Goal: Communication & Community: Answer question/provide support

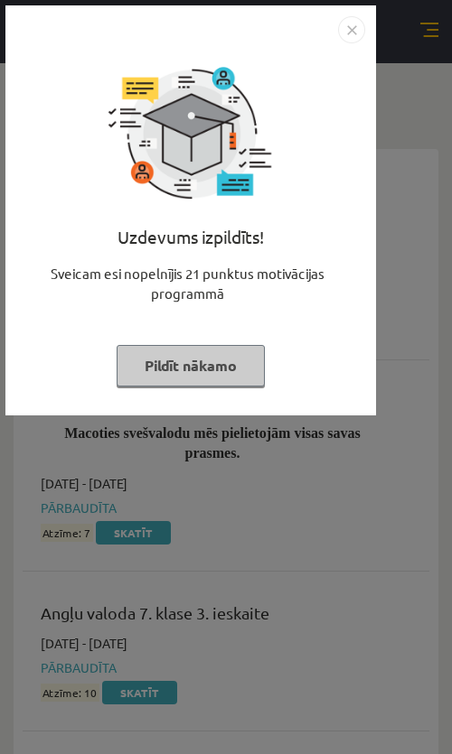
scroll to position [262, 0]
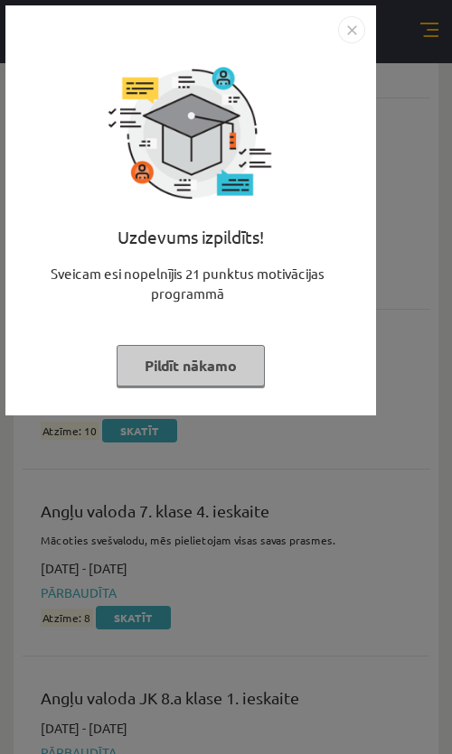
click at [356, 41] on img "Close" at bounding box center [351, 29] width 27 height 27
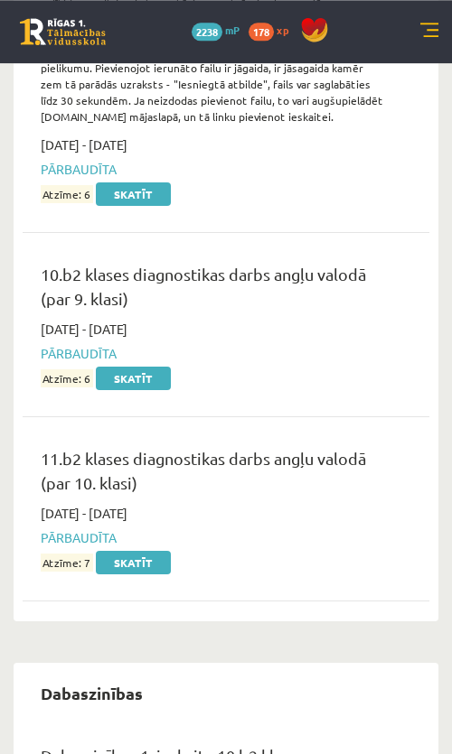
scroll to position [3850, 0]
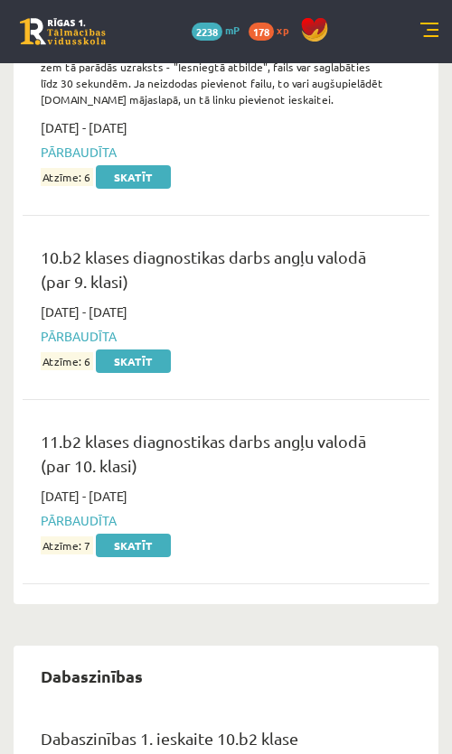
click at [148, 557] on link "Skatīt" at bounding box center [133, 545] width 75 height 23
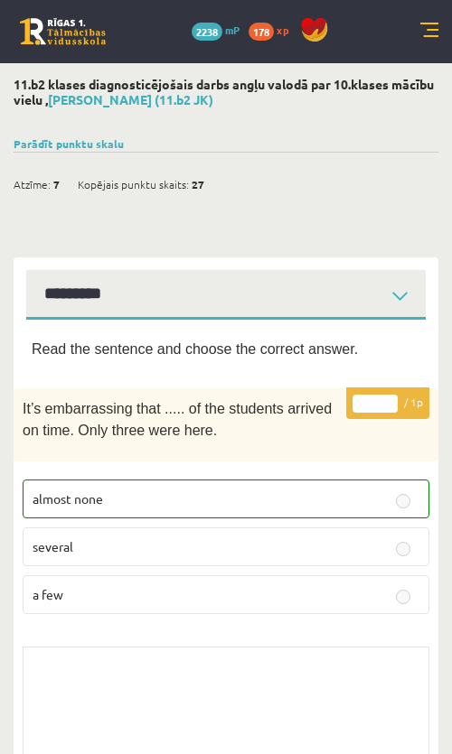
select select "**********"
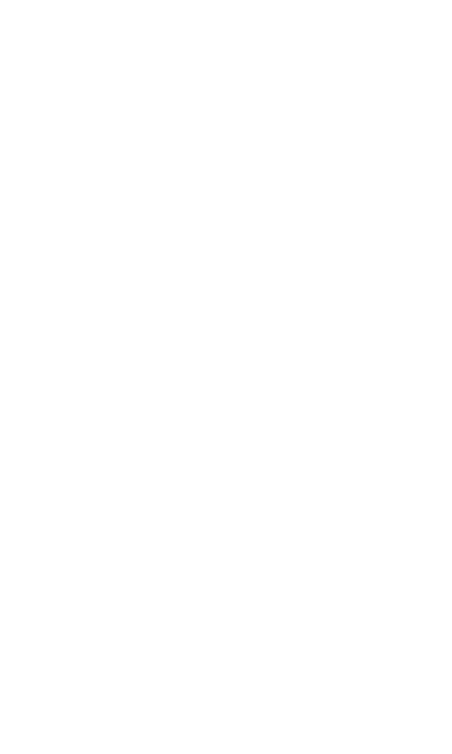
scroll to position [1579, 0]
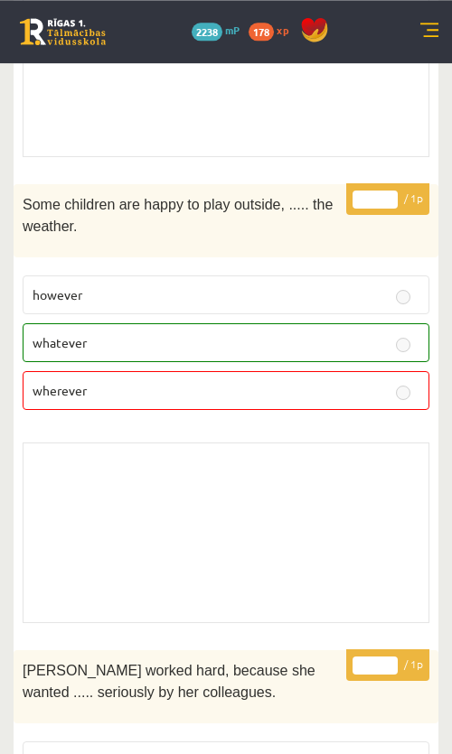
click at [73, 22] on link at bounding box center [63, 31] width 86 height 27
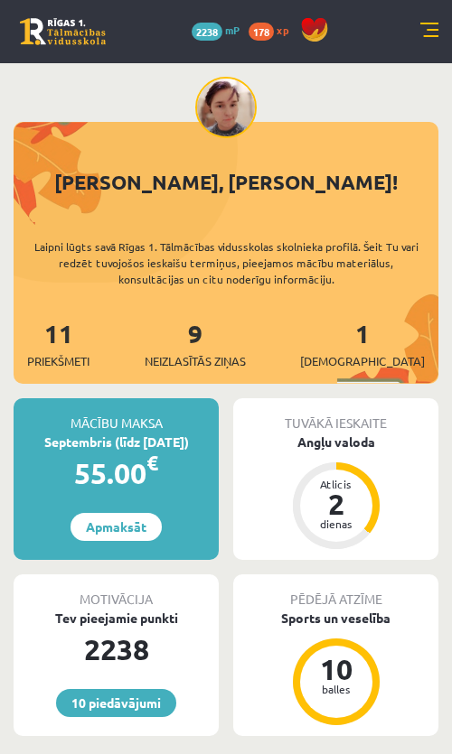
click at [236, 328] on link "9 Neizlasītās ziņas" at bounding box center [194, 343] width 101 height 53
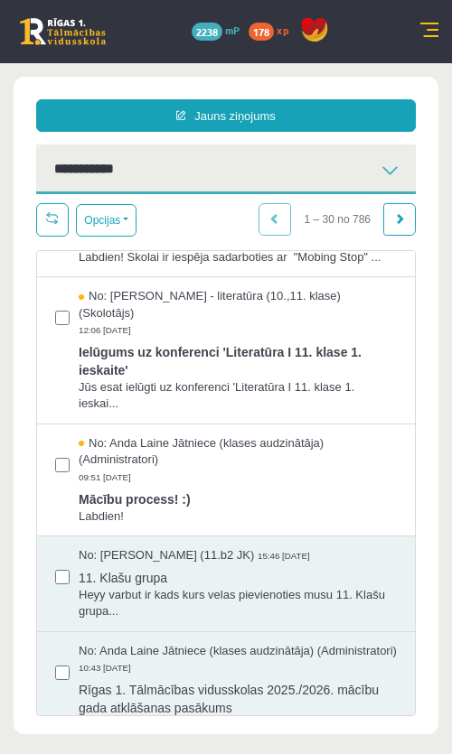
scroll to position [710, 0]
click at [171, 507] on span "Mācību process! :)" at bounding box center [238, 496] width 318 height 23
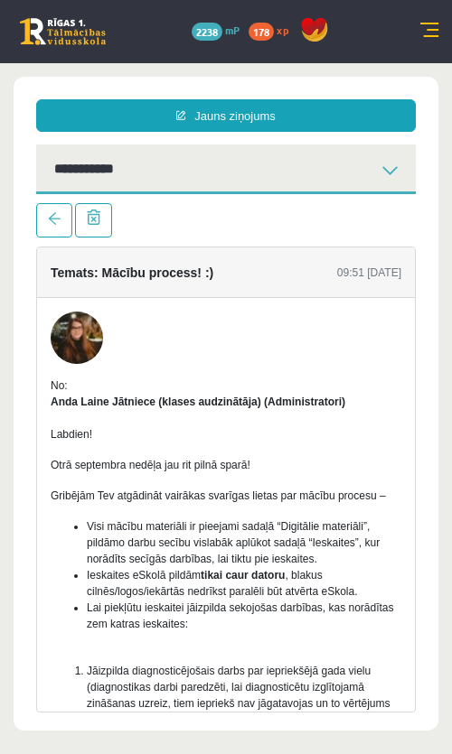
scroll to position [0, 0]
click at [48, 229] on link at bounding box center [54, 220] width 36 height 34
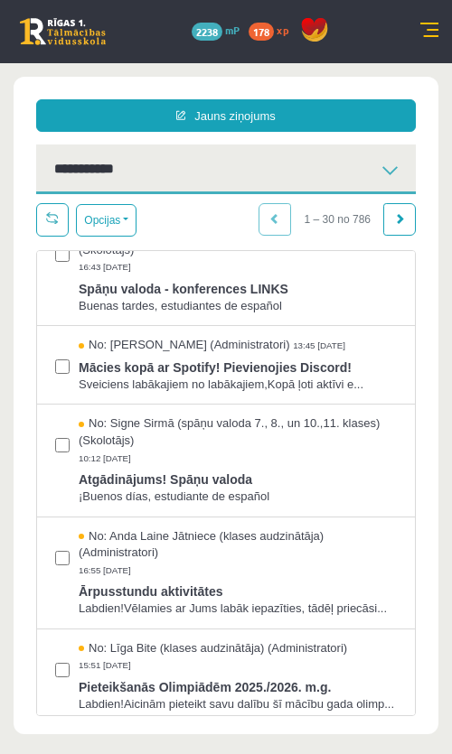
scroll to position [33, 0]
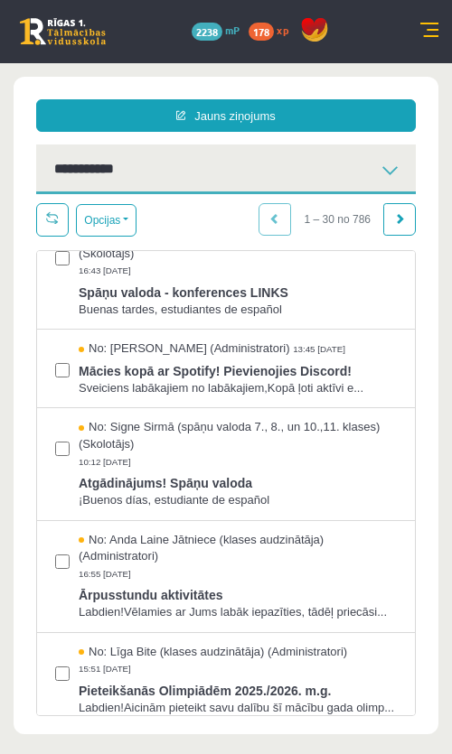
click at [289, 312] on span "Buenas tardes, estudiantes de español" at bounding box center [238, 310] width 318 height 17
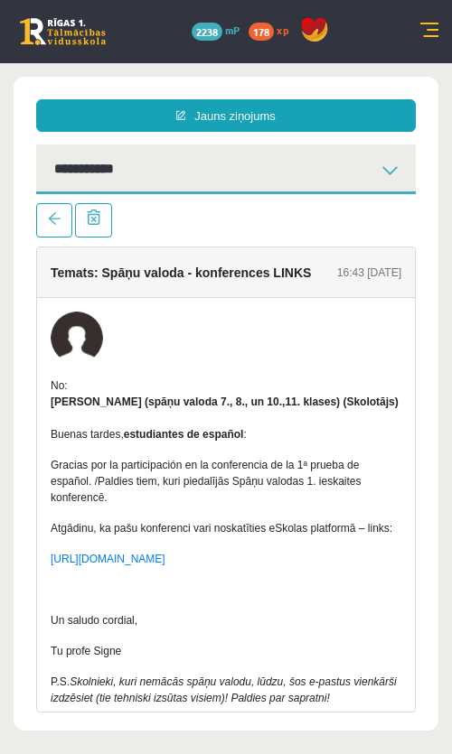
scroll to position [0, 0]
click at [48, 234] on link at bounding box center [54, 220] width 36 height 34
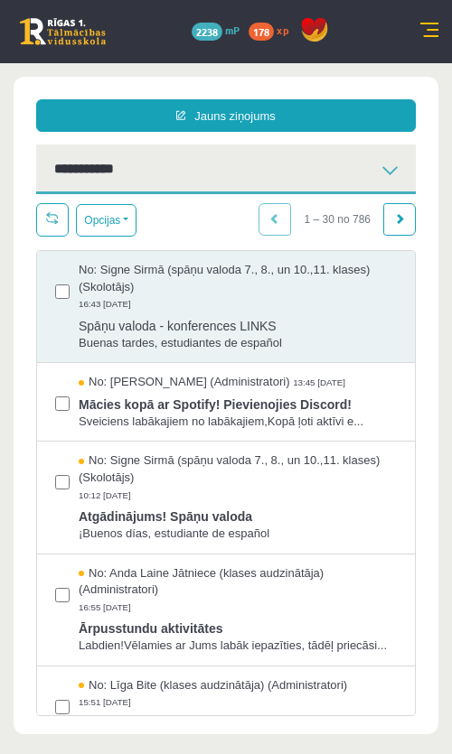
click at [321, 408] on span "Mācies kopā ar Spotify! Pievienojies Discord!" at bounding box center [238, 402] width 318 height 23
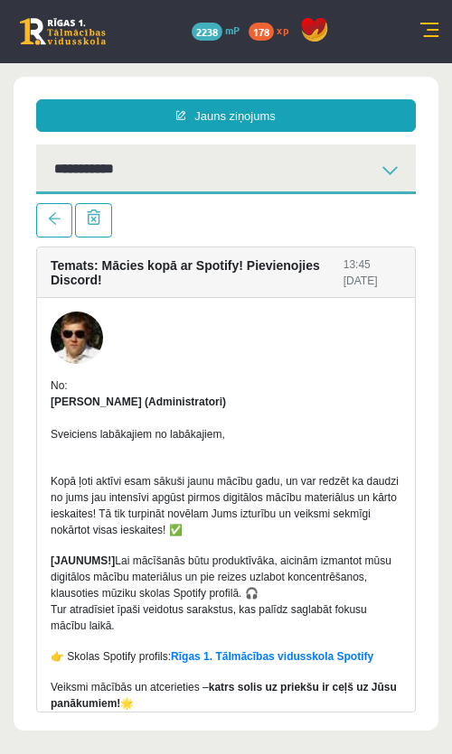
click at [54, 219] on span at bounding box center [54, 218] width 13 height 13
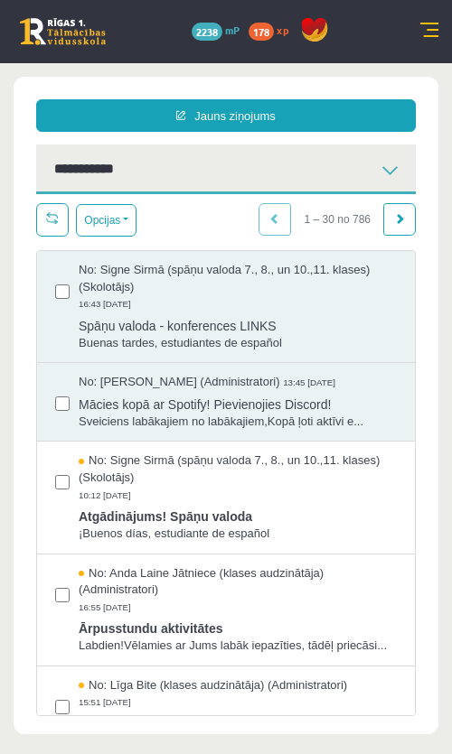
click at [274, 621] on span "Ārpusstundu aktivitātes" at bounding box center [238, 626] width 318 height 23
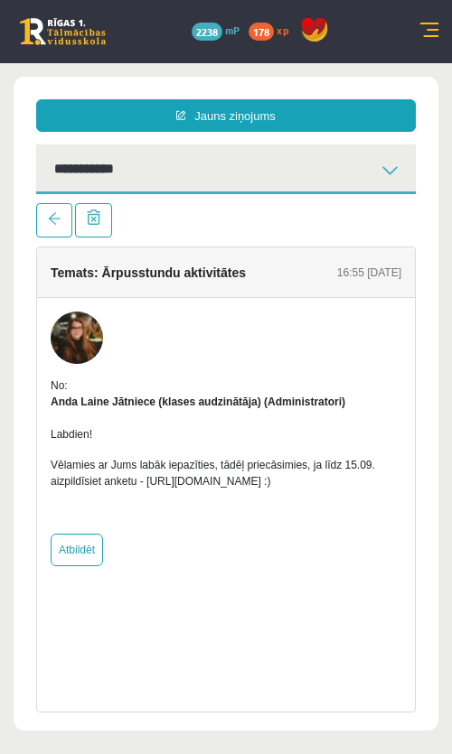
click at [41, 219] on link at bounding box center [54, 220] width 36 height 34
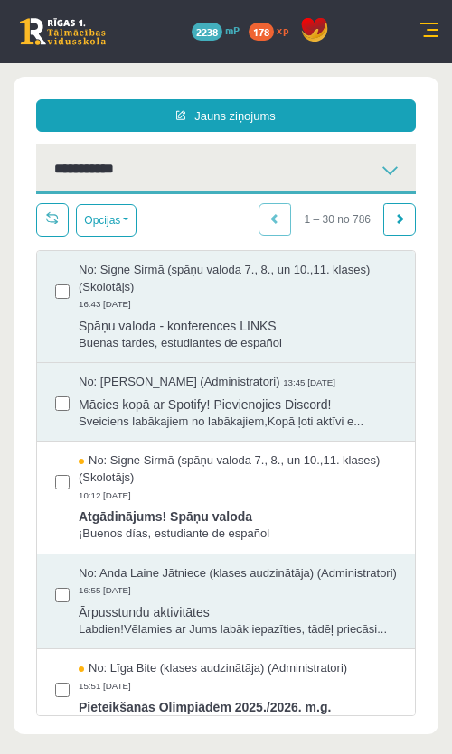
click at [353, 503] on span "Atgādinājums! Spāņu valoda" at bounding box center [238, 514] width 318 height 23
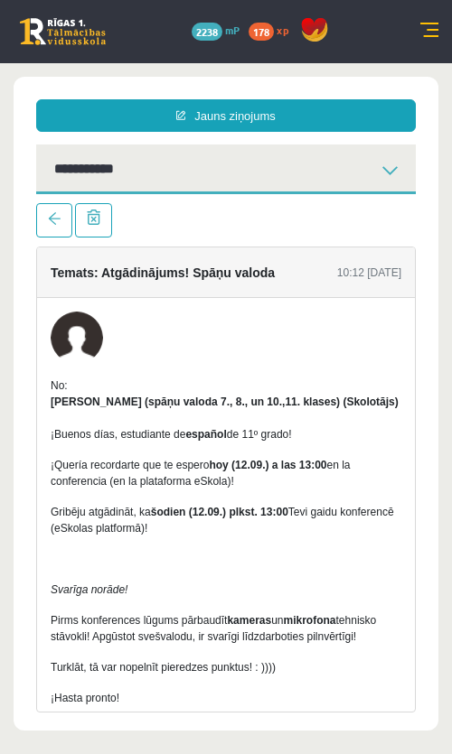
click at [39, 218] on link at bounding box center [54, 220] width 36 height 34
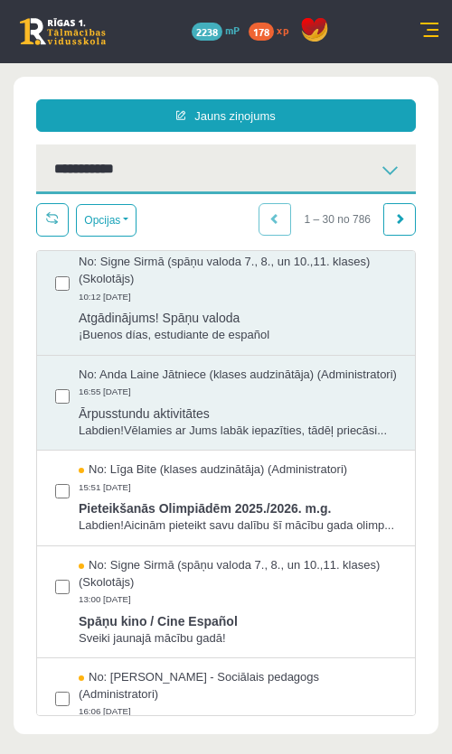
scroll to position [265, 0]
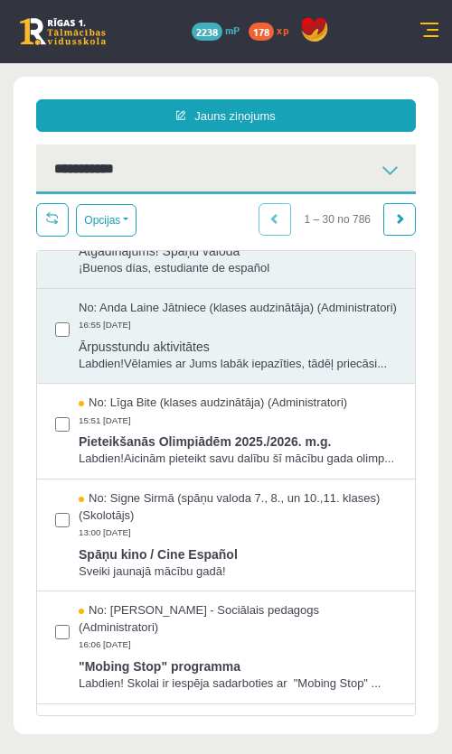
click at [263, 451] on span "Pieteikšanās Olimpiādēm 2025./2026. m.g." at bounding box center [238, 439] width 318 height 23
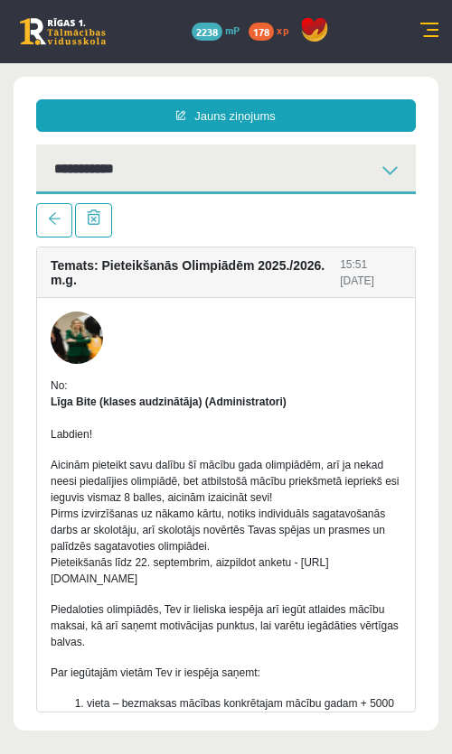
scroll to position [0, 0]
click at [42, 212] on link at bounding box center [54, 220] width 36 height 34
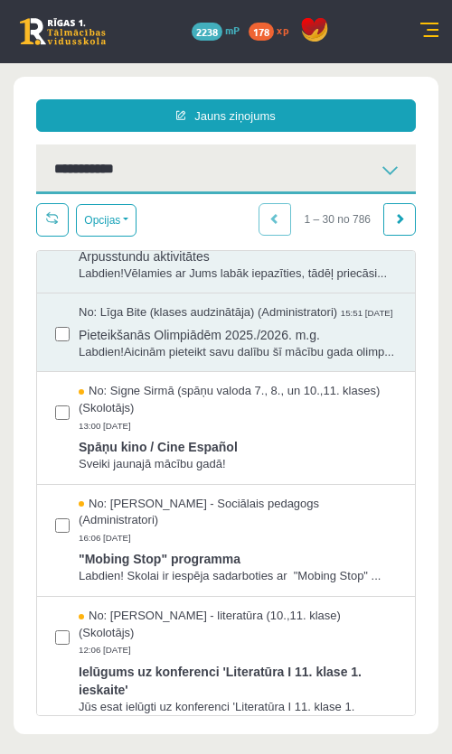
scroll to position [357, 0]
click at [234, 472] on span "Sveiki jaunajā mācību gadā!" at bounding box center [238, 463] width 318 height 17
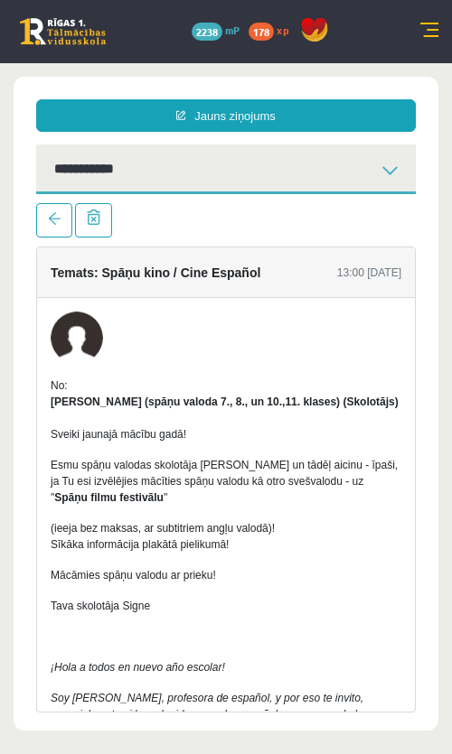
scroll to position [0, 0]
click at [44, 207] on link at bounding box center [54, 220] width 36 height 34
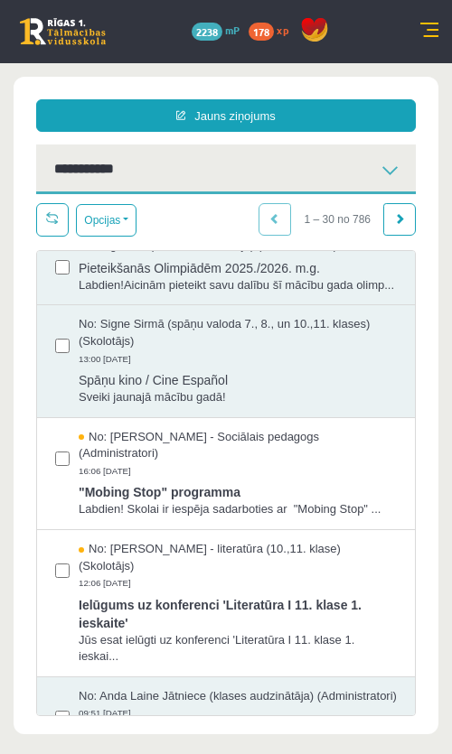
click at [239, 480] on div "No: Dagnija Gaubšteina - Sociālais pedagogs (Administratori) 16:06 08/09/2025" at bounding box center [238, 454] width 318 height 51
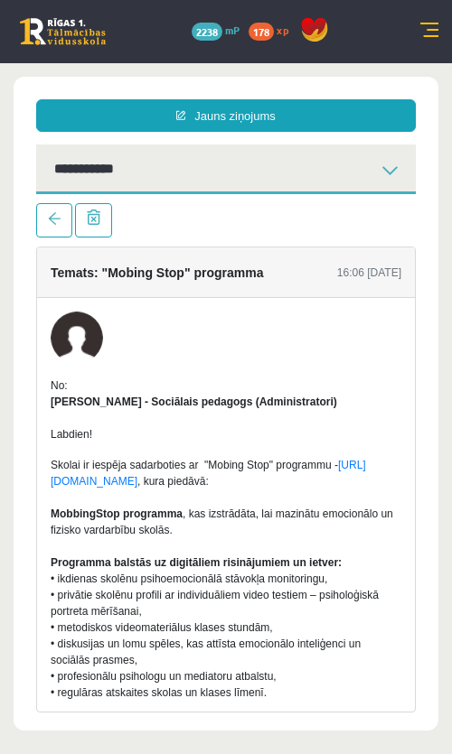
click at [48, 212] on link at bounding box center [54, 220] width 36 height 34
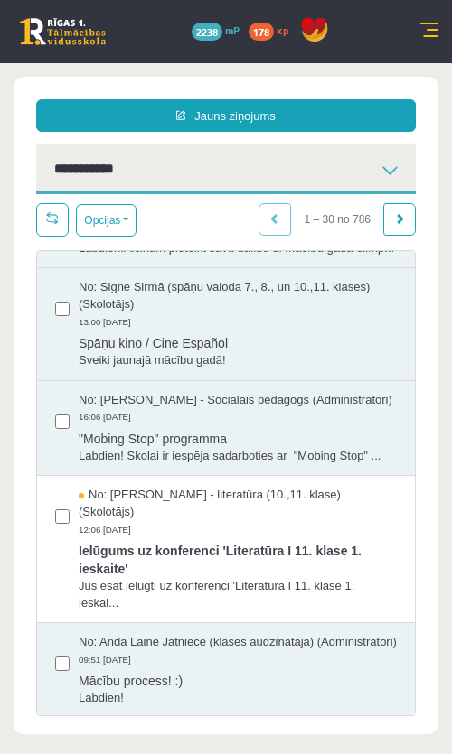
click at [154, 578] on span "Ielūgums uz konferenci 'Literatūra I 11. klase 1. ieskaite'" at bounding box center [238, 557] width 318 height 41
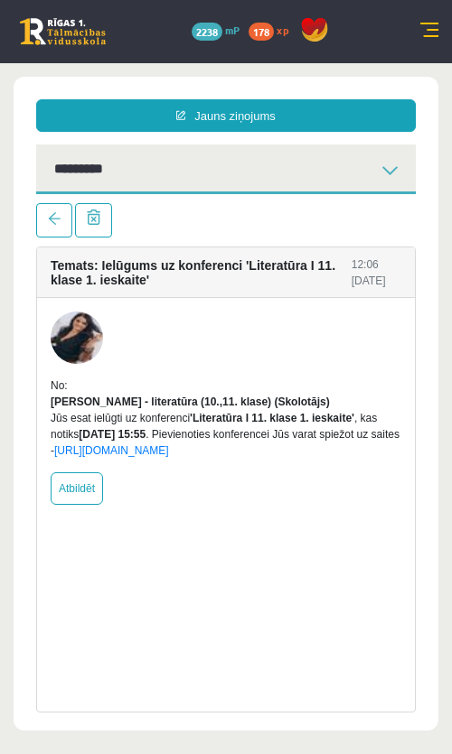
click at [46, 224] on link at bounding box center [54, 220] width 36 height 34
